Goal: Transaction & Acquisition: Purchase product/service

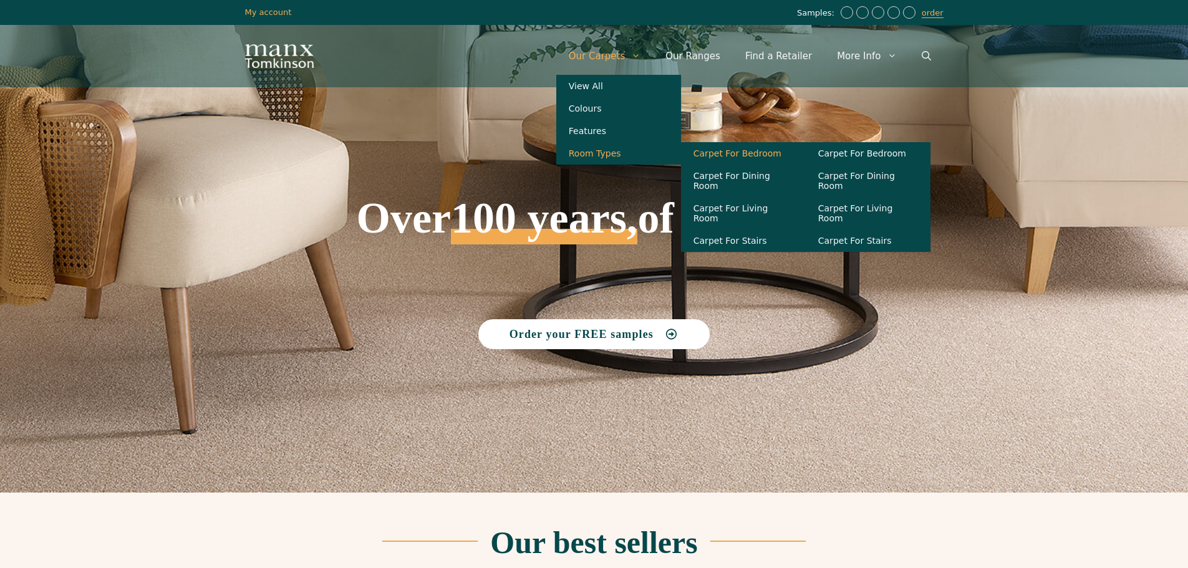
click at [739, 158] on link "Carpet For Bedroom" at bounding box center [743, 153] width 125 height 22
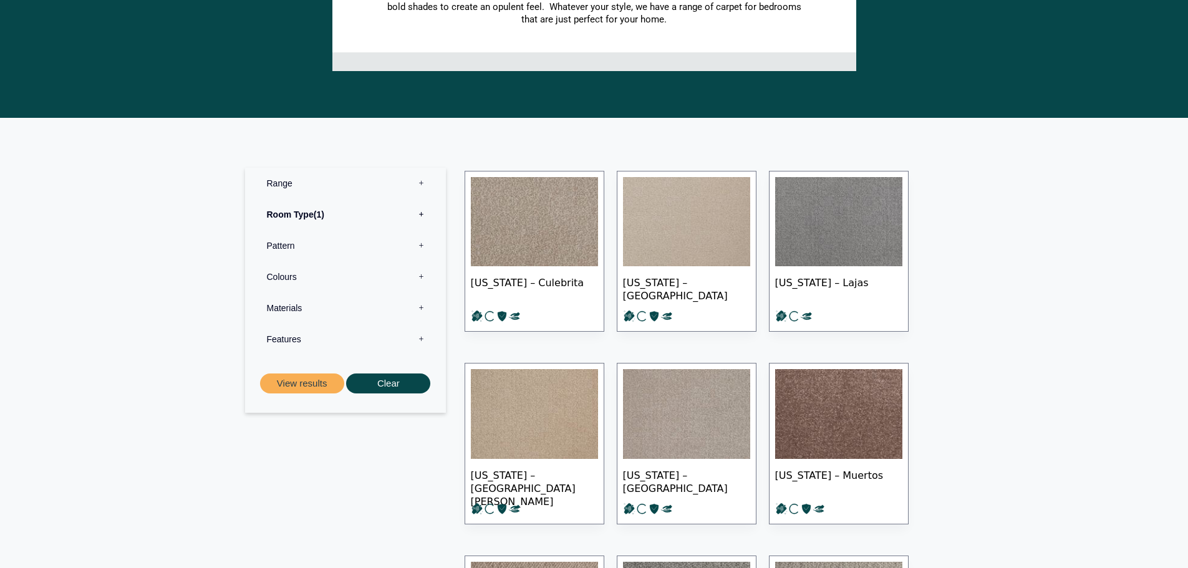
scroll to position [374, 0]
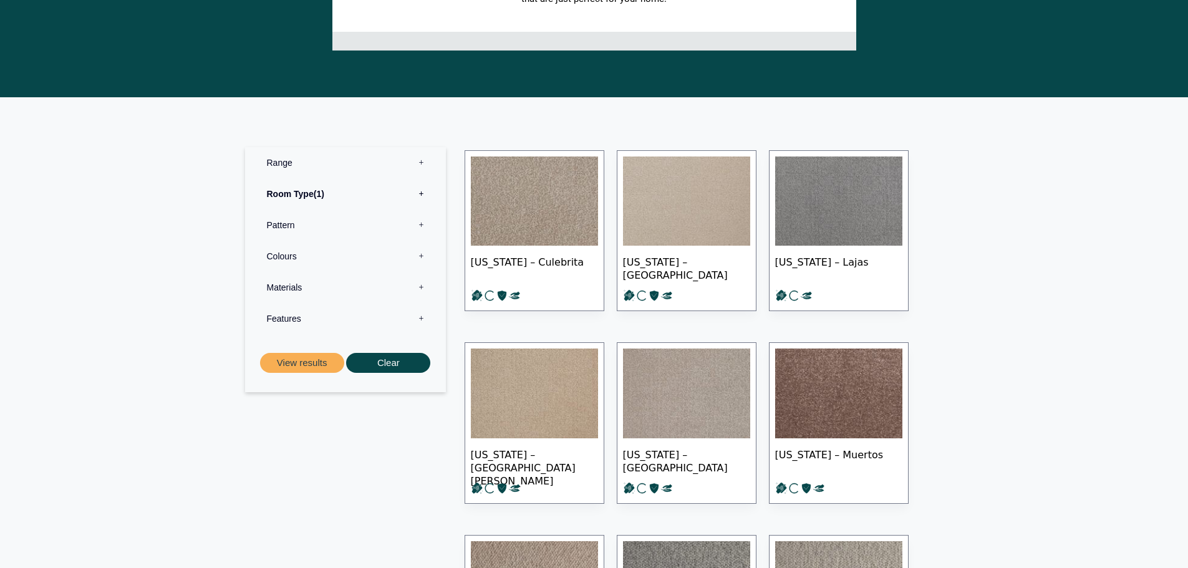
click at [420, 286] on label "Materials 0" at bounding box center [345, 287] width 182 height 31
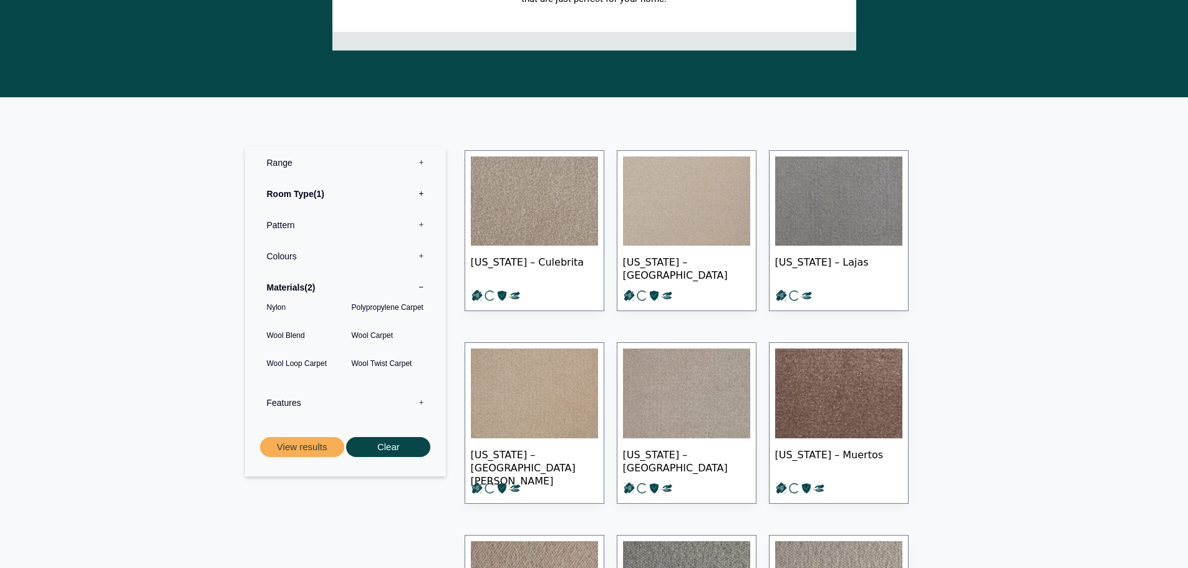
click at [294, 403] on label "Features 0" at bounding box center [345, 402] width 182 height 31
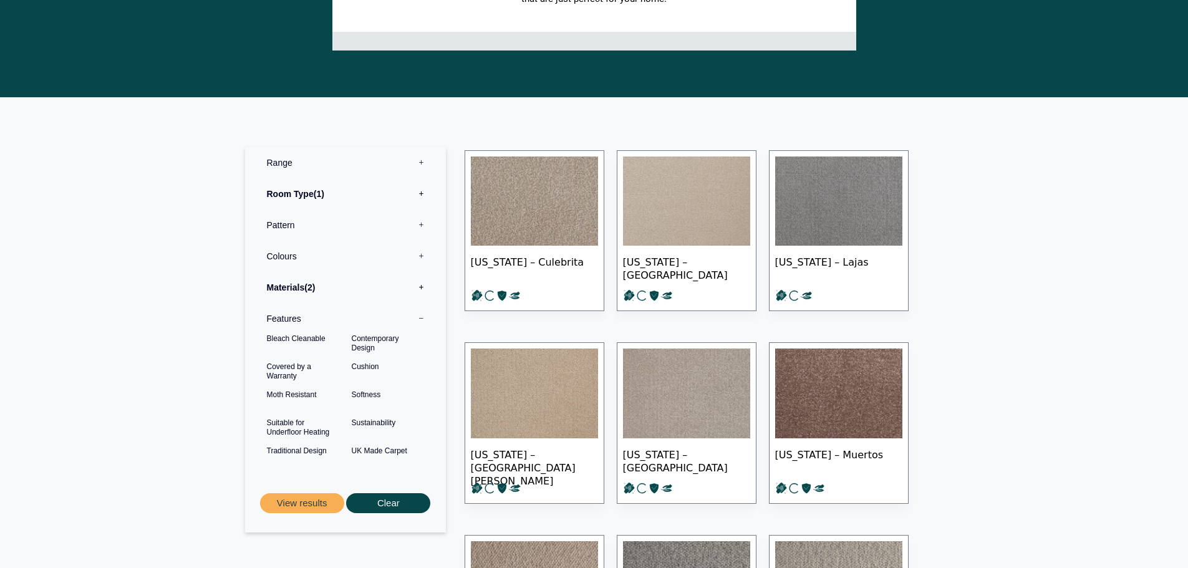
scroll to position [312, 0]
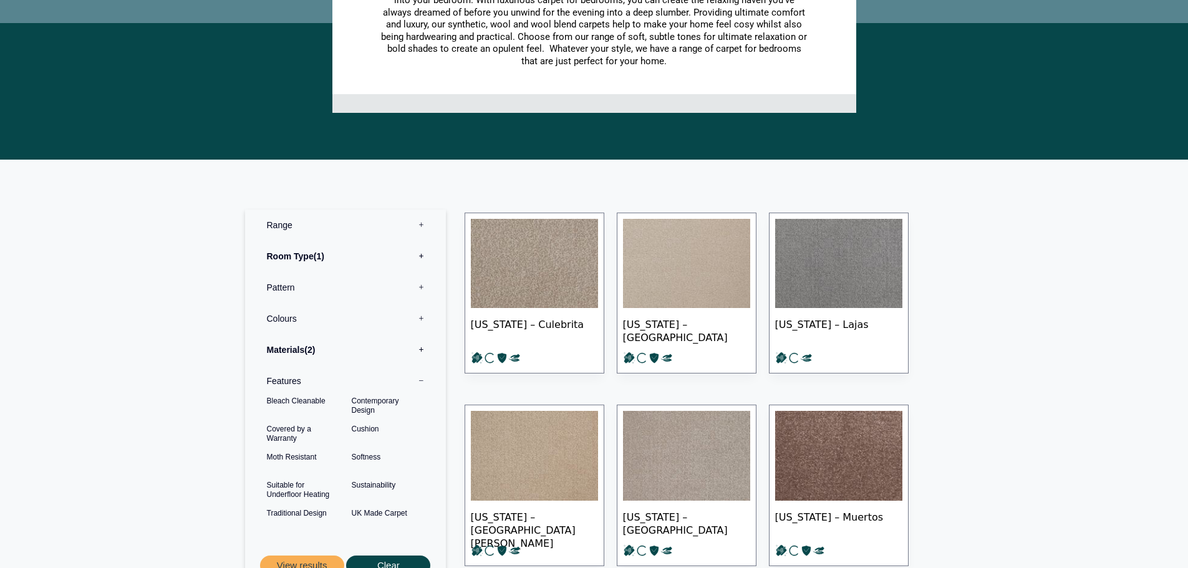
click at [273, 287] on label "Pattern 0" at bounding box center [345, 287] width 182 height 31
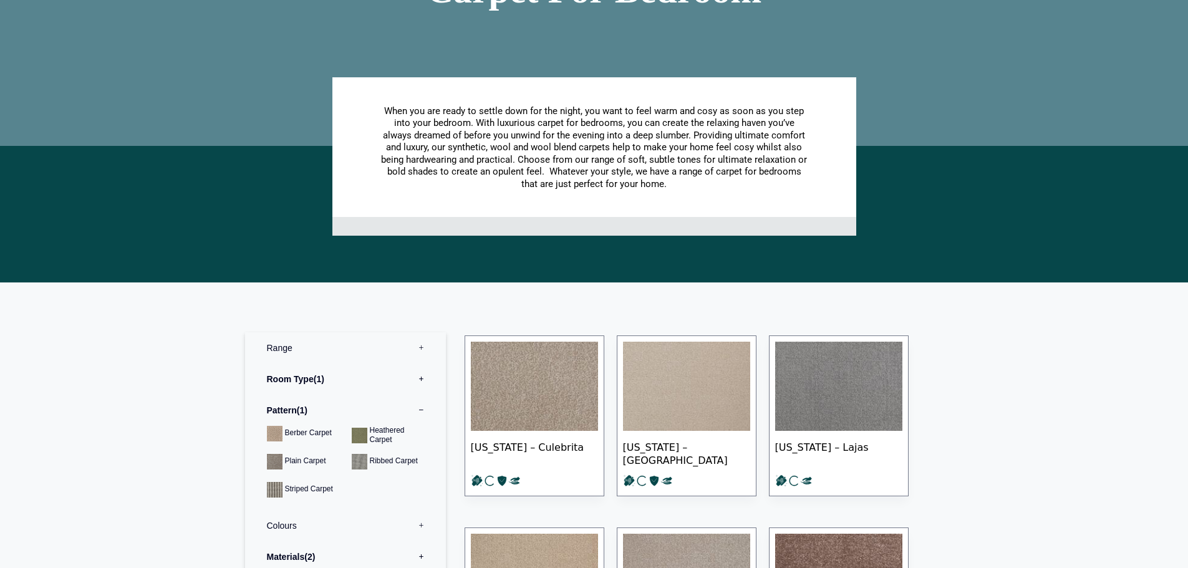
scroll to position [187, 0]
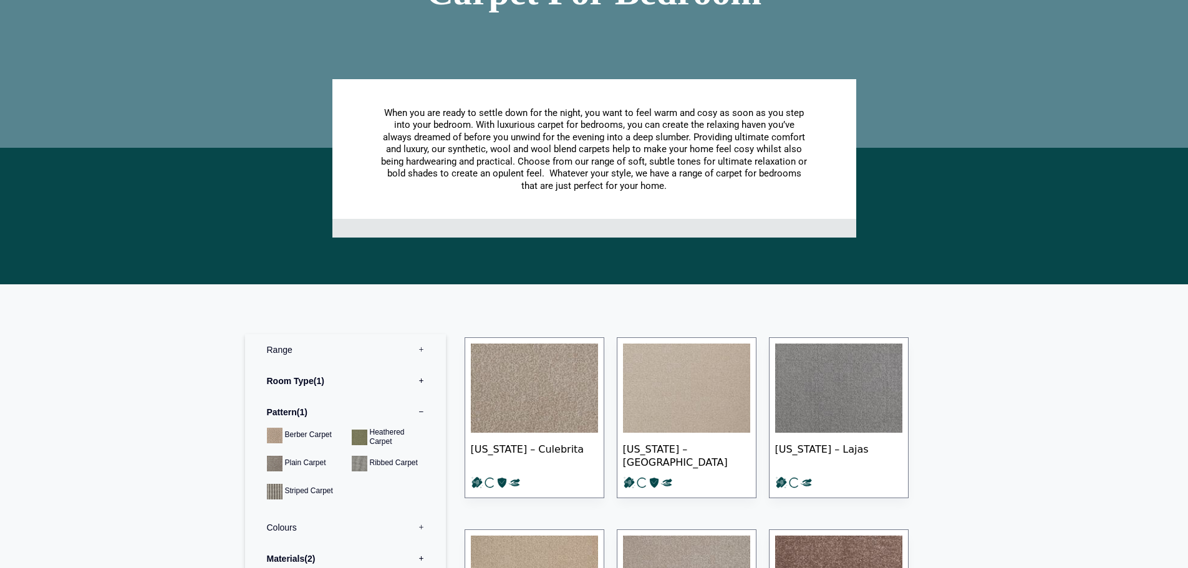
click at [282, 351] on label "Range 0" at bounding box center [345, 349] width 182 height 31
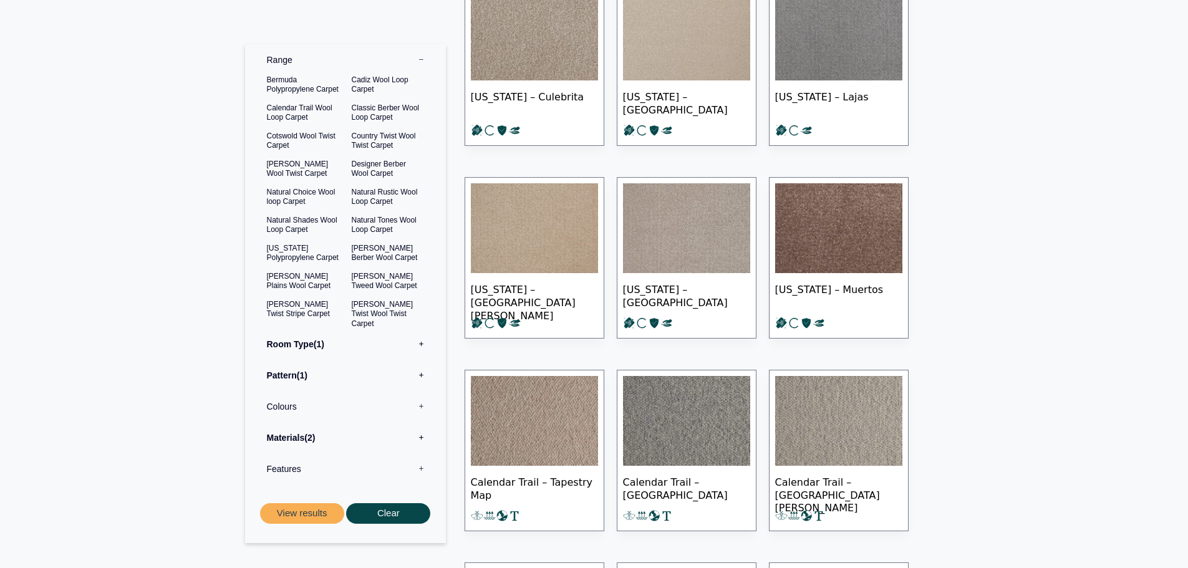
scroll to position [561, 0]
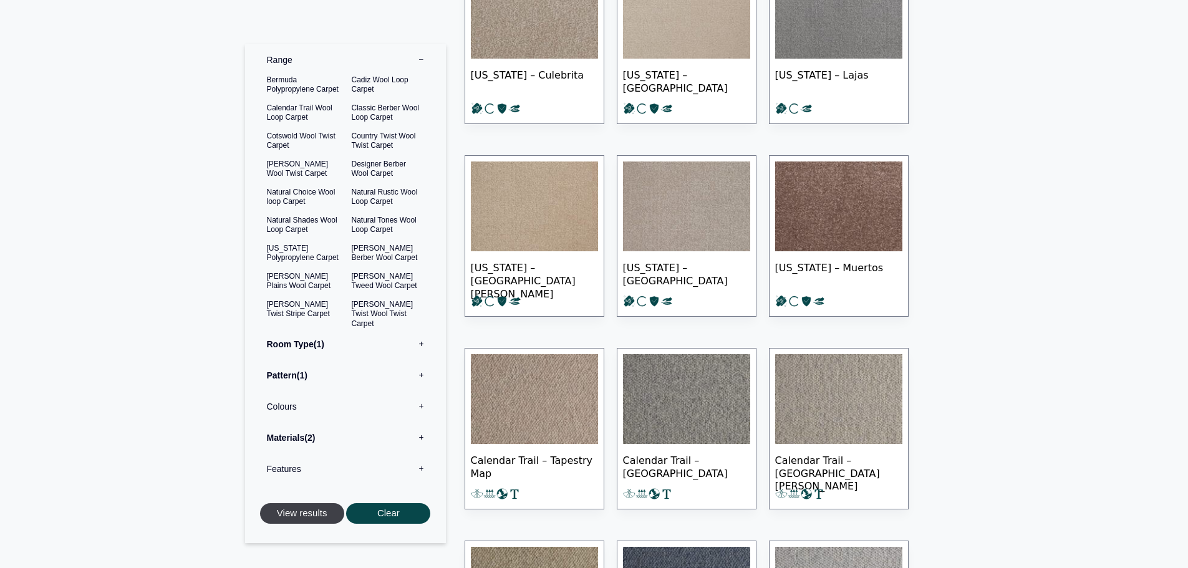
click at [306, 511] on button "View results" at bounding box center [302, 513] width 84 height 21
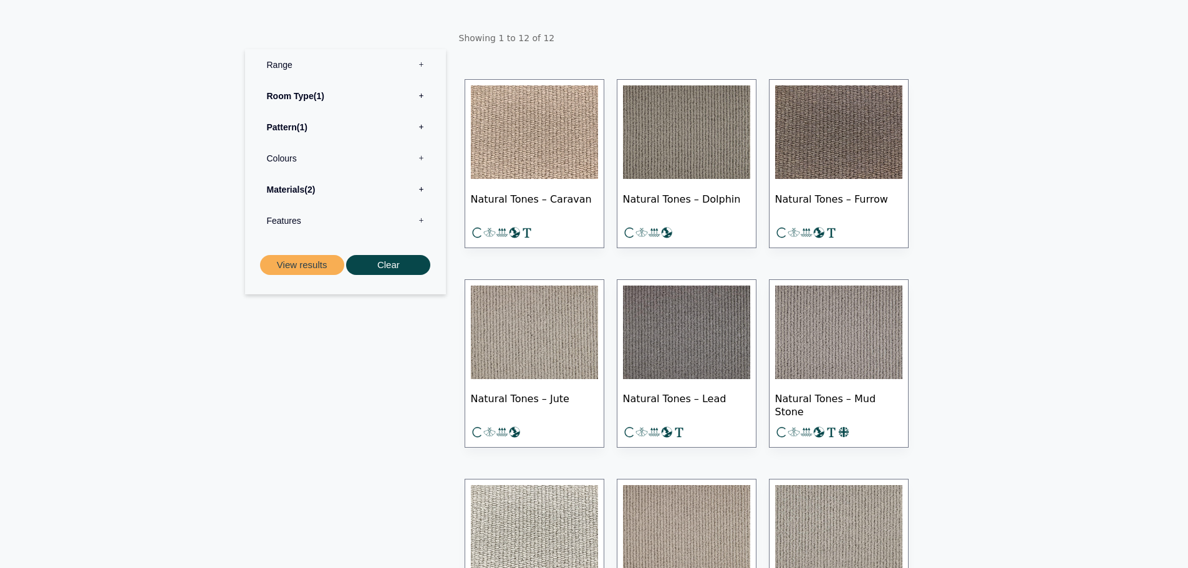
scroll to position [187, 0]
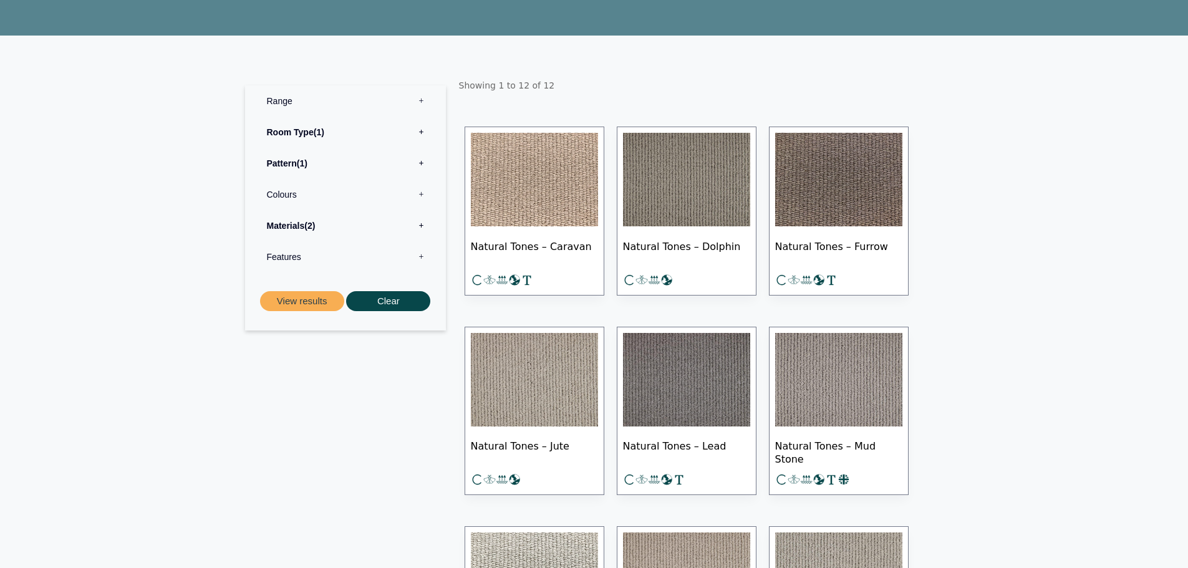
click at [299, 164] on span "1" at bounding box center [302, 163] width 11 height 10
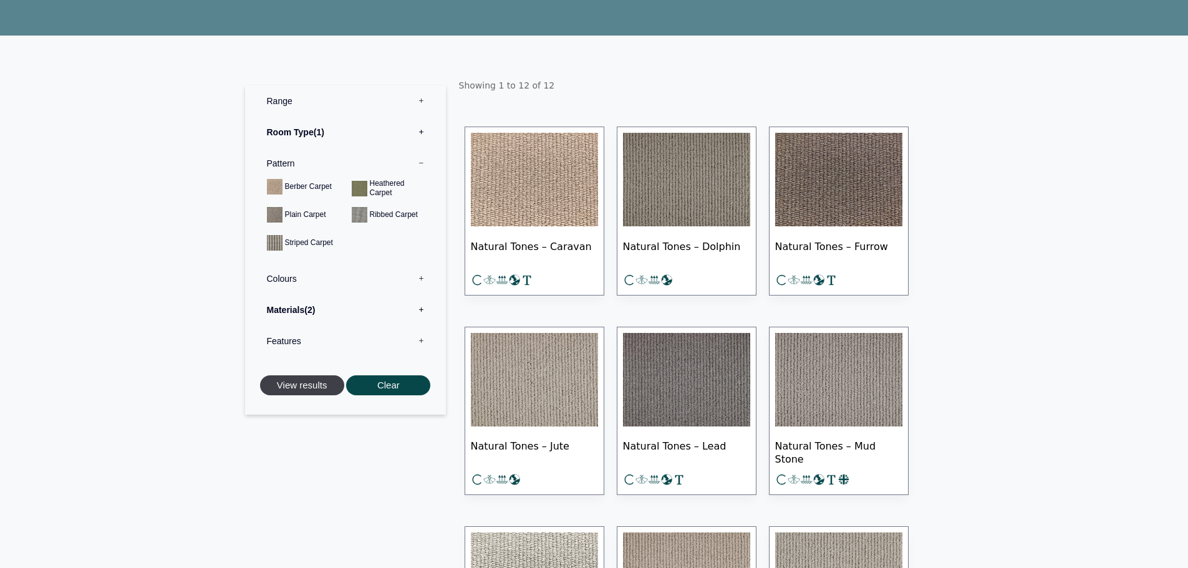
click at [316, 385] on button "View results" at bounding box center [302, 385] width 84 height 21
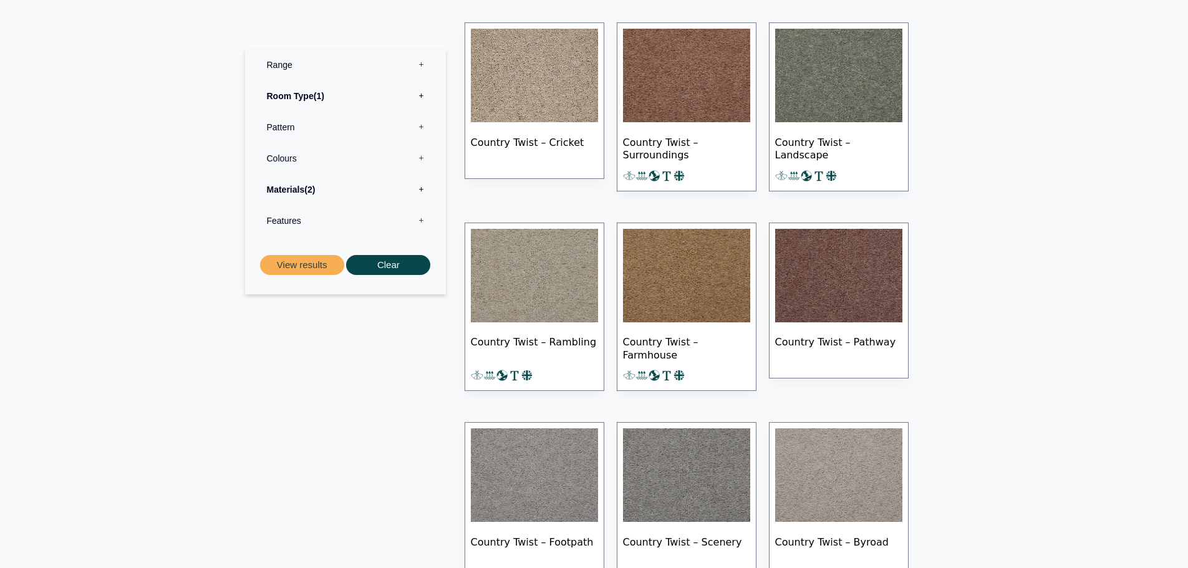
scroll to position [249, 0]
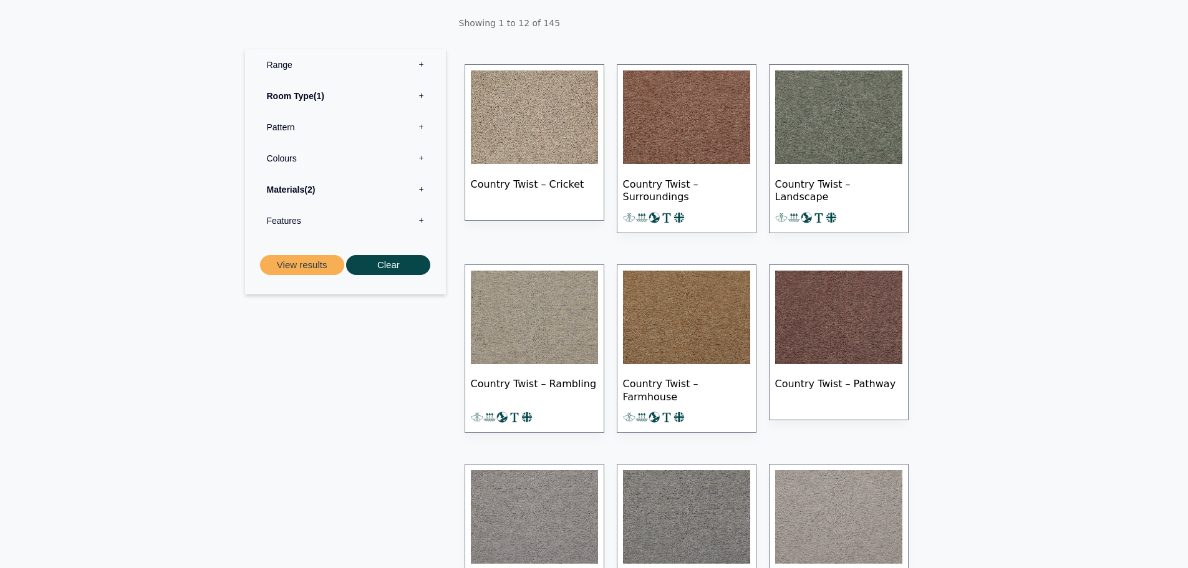
click at [839, 121] on img at bounding box center [838, 117] width 127 height 94
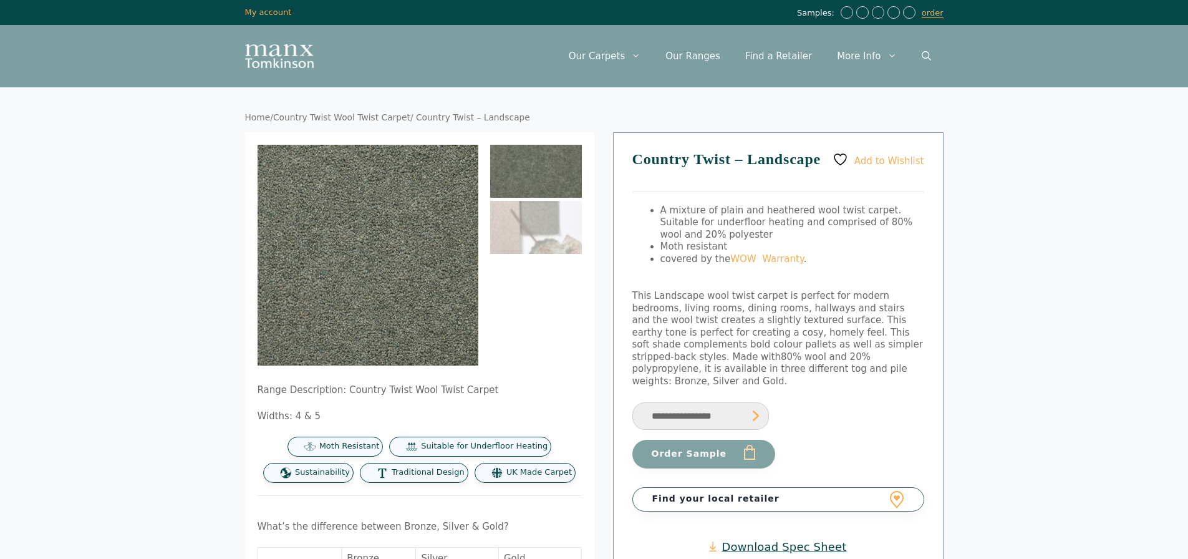
click at [550, 167] on img at bounding box center [536, 171] width 92 height 53
click at [538, 218] on img at bounding box center [536, 227] width 92 height 53
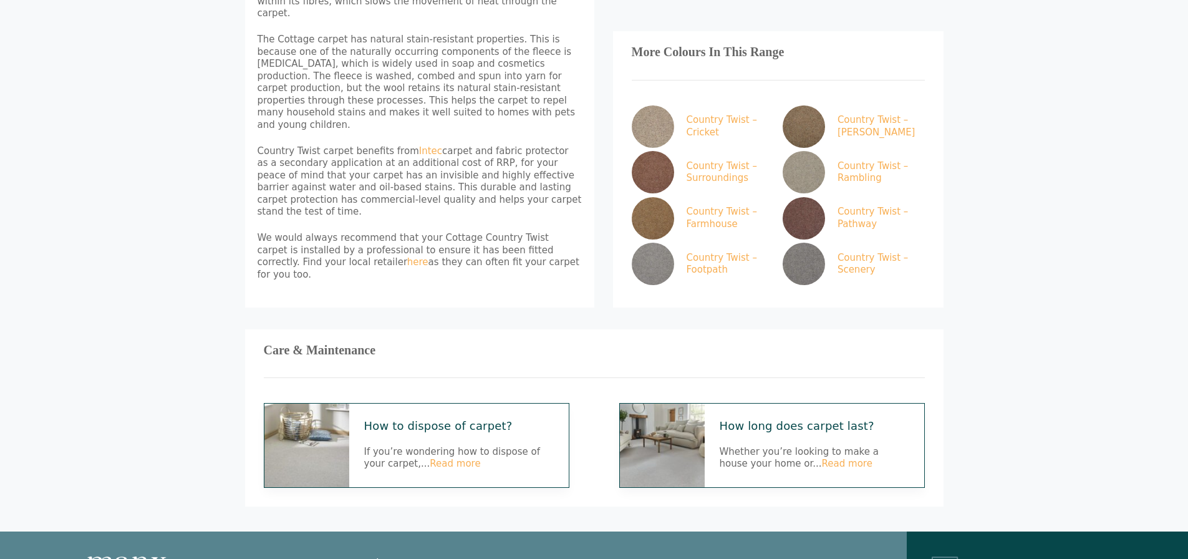
scroll to position [748, 0]
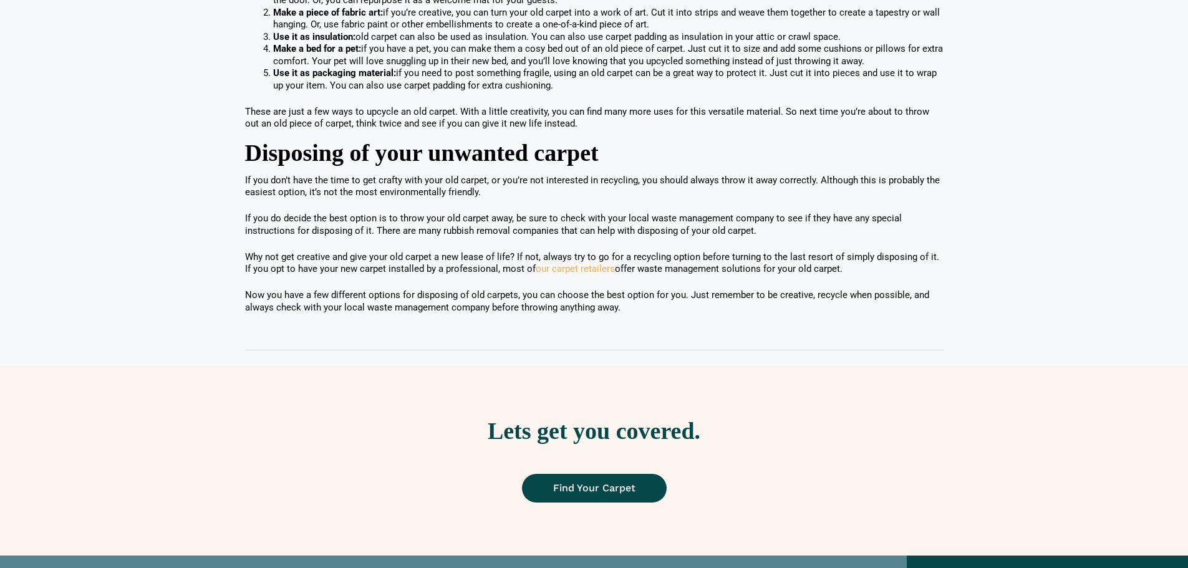
scroll to position [920, 0]
